Goal: Transaction & Acquisition: Purchase product/service

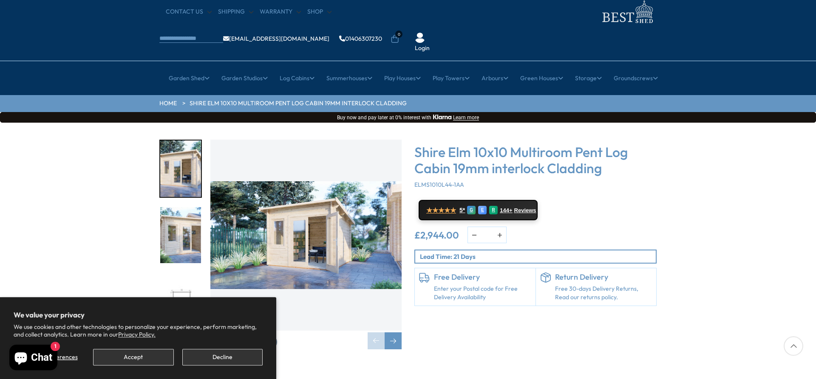
scroll to position [43, 0]
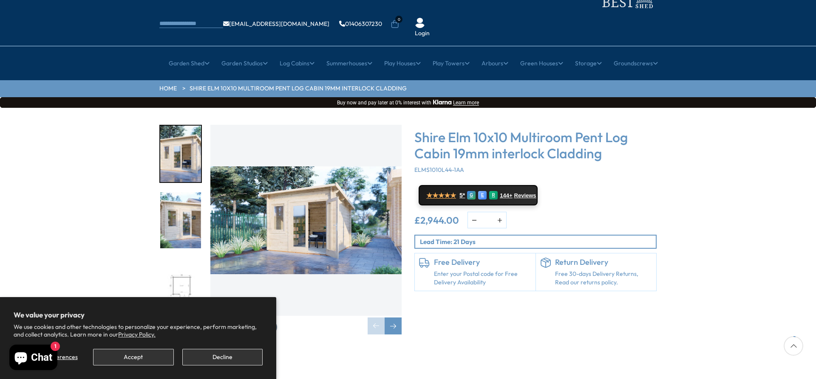
click at [324, 207] on img "1 / 4" at bounding box center [305, 220] width 191 height 191
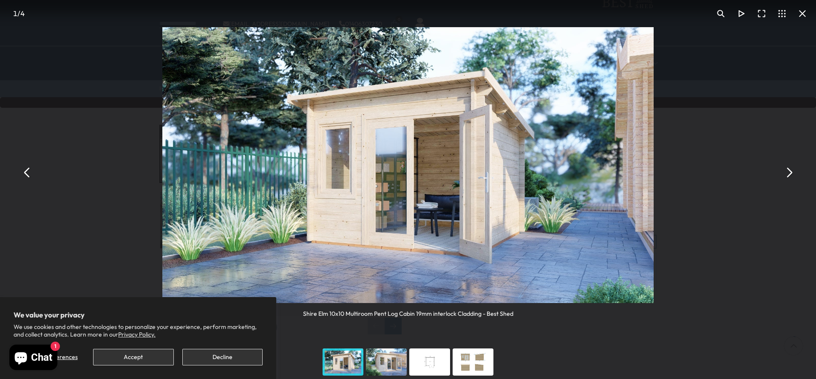
click at [788, 175] on button "You can close this modal content with the ESC key" at bounding box center [788, 173] width 20 height 20
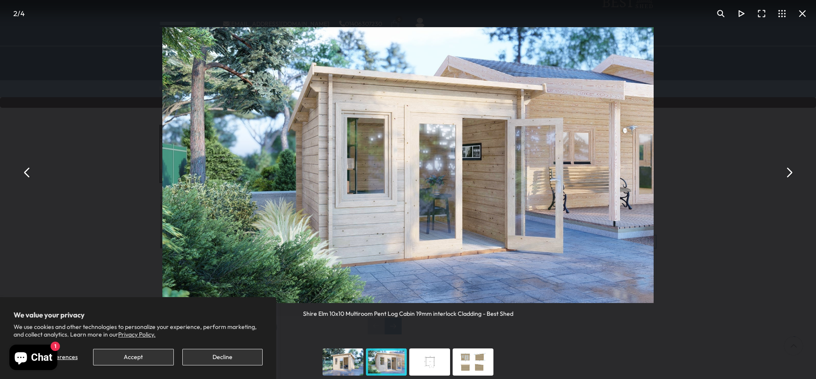
click at [788, 175] on button "You can close this modal content with the ESC key" at bounding box center [788, 173] width 20 height 20
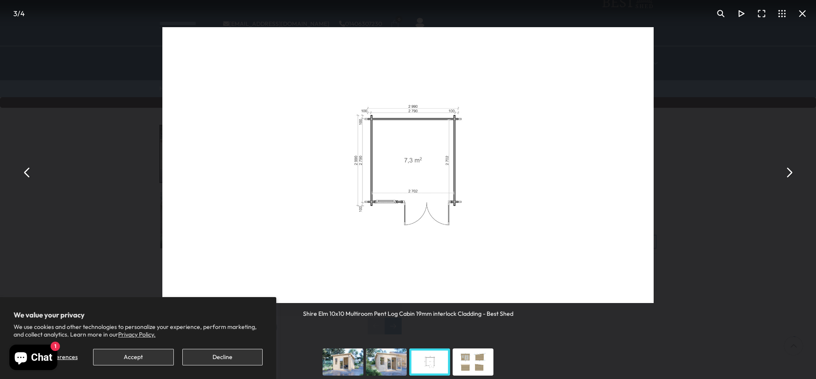
click at [788, 175] on button "You can close this modal content with the ESC key" at bounding box center [788, 173] width 20 height 20
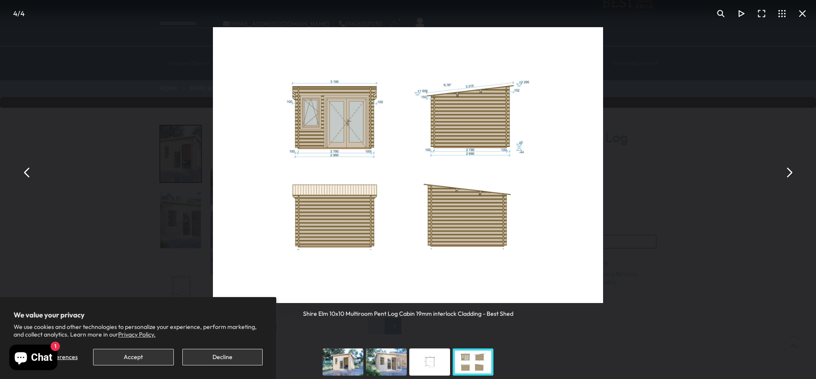
click at [789, 173] on button "You can close this modal content with the ESC key" at bounding box center [788, 173] width 20 height 20
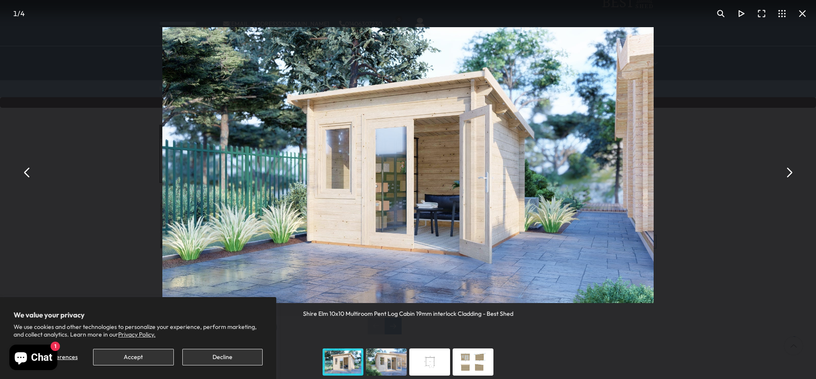
click at [803, 13] on button "You can close this modal content with the ESC key" at bounding box center [802, 13] width 20 height 20
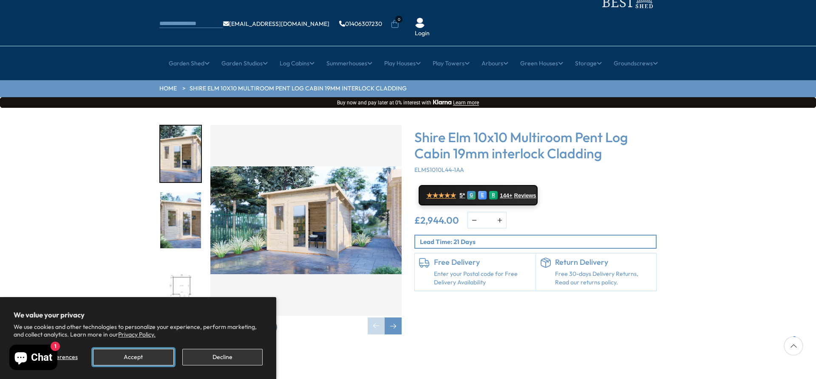
click at [157, 358] on button "Accept" at bounding box center [133, 357] width 80 height 17
